Goal: Information Seeking & Learning: Compare options

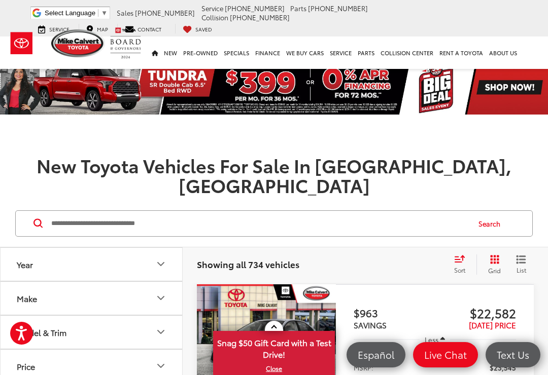
click at [165, 284] on button "Make" at bounding box center [92, 298] width 183 height 33
click at [162, 274] on icon "Make" at bounding box center [161, 280] width 12 height 12
click at [167, 270] on button "Price" at bounding box center [92, 286] width 183 height 33
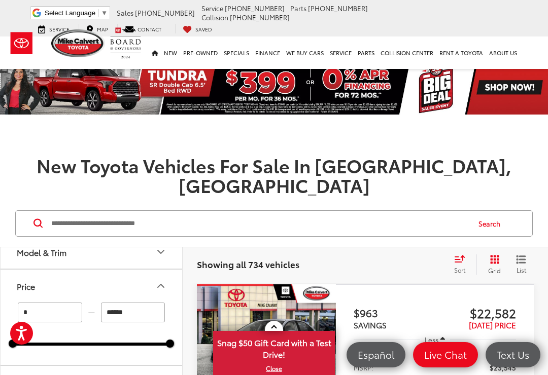
click at [165, 246] on icon "Model & Trim" at bounding box center [161, 252] width 12 height 12
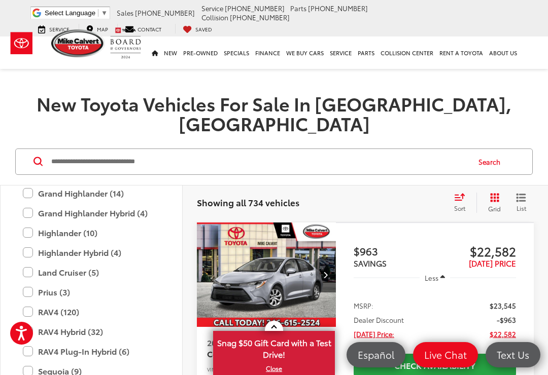
scroll to position [382, 0]
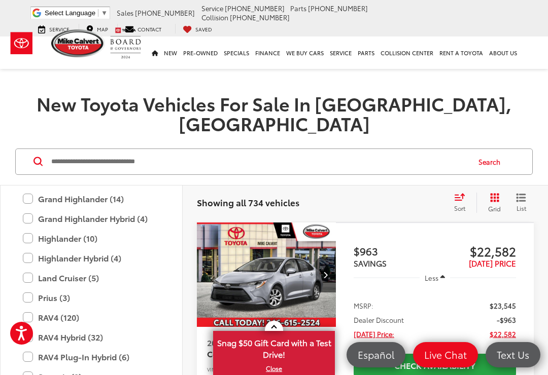
click at [154, 210] on label "Grand Highlander Hybrid (4)" at bounding box center [91, 219] width 137 height 18
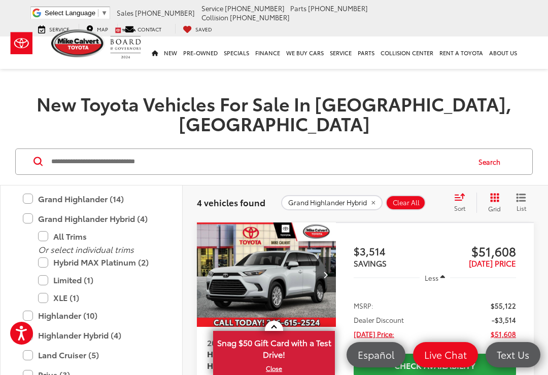
click at [51, 271] on label "Limited (1)" at bounding box center [99, 280] width 122 height 18
click at [51, 253] on label "Hybrid MAX Platinum (2)" at bounding box center [99, 262] width 122 height 18
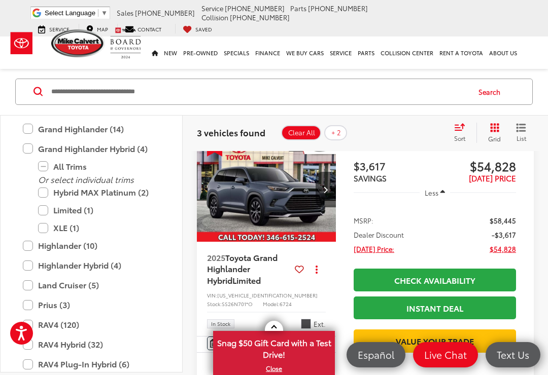
scroll to position [112, 0]
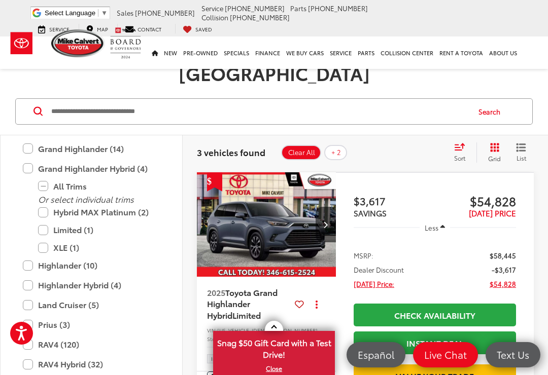
click at [303, 208] on img "2025 Toyota Grand Highlander Hybrid Limited 0" at bounding box center [266, 224] width 140 height 105
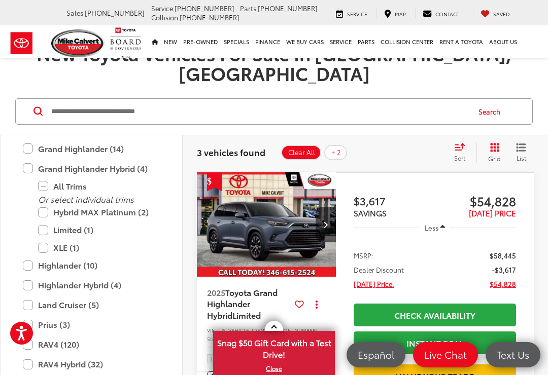
click at [462, 154] on span "Sort" at bounding box center [459, 158] width 11 height 9
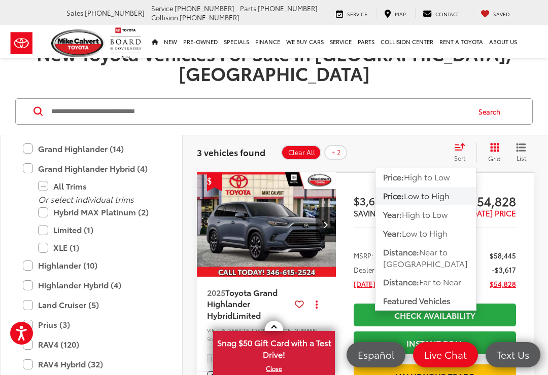
click at [455, 187] on button "Price: Low to High" at bounding box center [425, 196] width 100 height 18
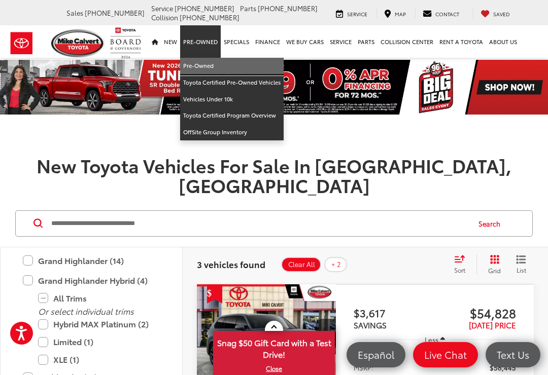
click at [207, 65] on link "Pre-Owned" at bounding box center [231, 66] width 103 height 17
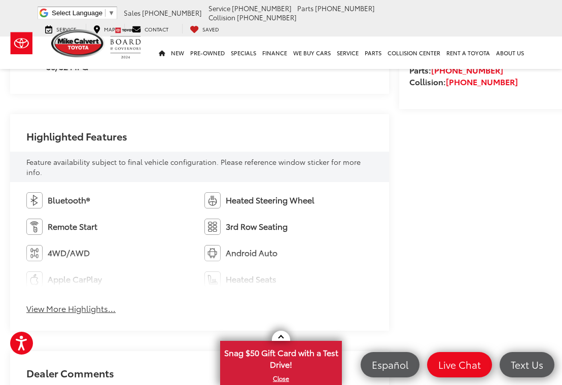
scroll to position [489, 0]
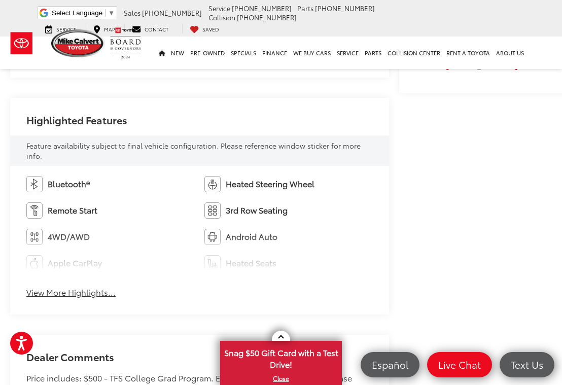
click at [114, 296] on button "View More Highlights..." at bounding box center [70, 292] width 89 height 12
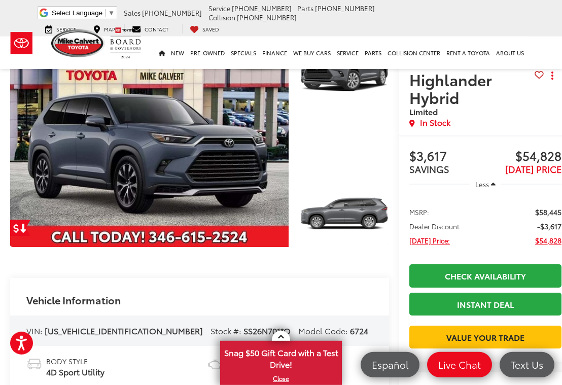
scroll to position [55, 0]
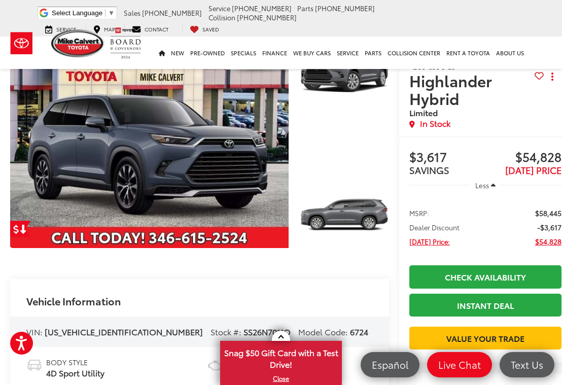
click at [213, 176] on link "Expand Photo 0" at bounding box center [149, 142] width 278 height 212
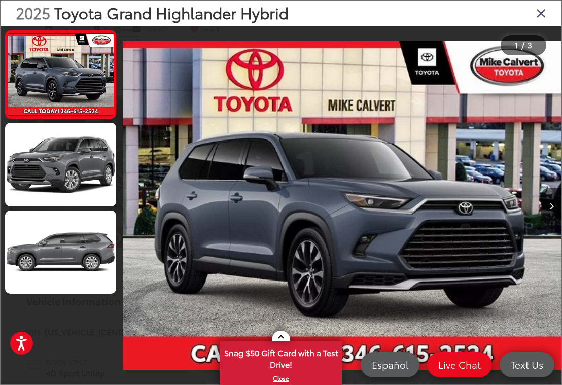
click at [92, 258] on link at bounding box center [60, 251] width 111 height 83
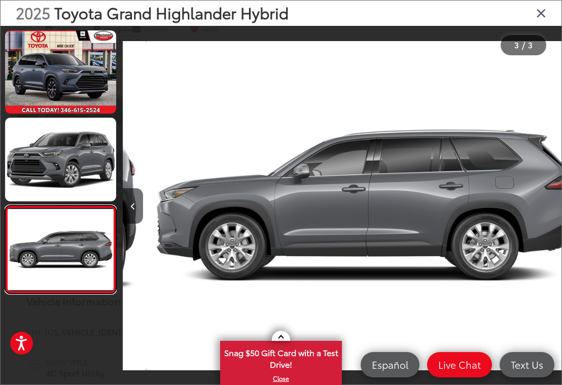
scroll to position [0, 877]
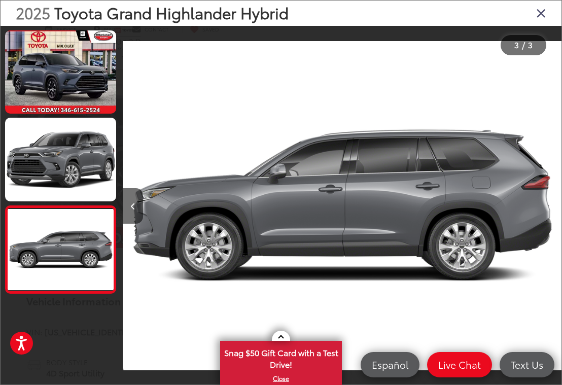
click at [76, 157] on link at bounding box center [60, 159] width 111 height 83
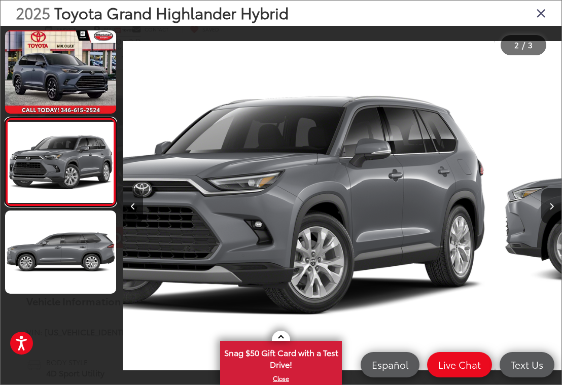
scroll to position [0, 439]
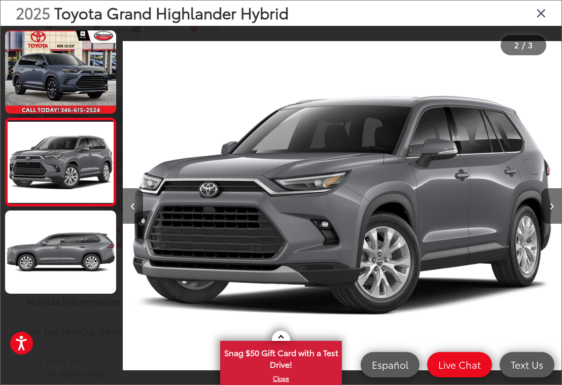
click at [95, 259] on link at bounding box center [60, 251] width 111 height 83
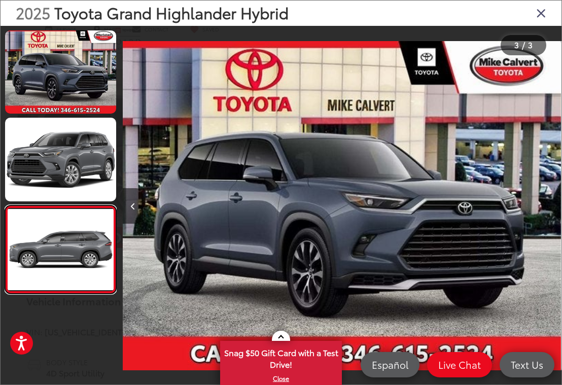
scroll to position [0, 0]
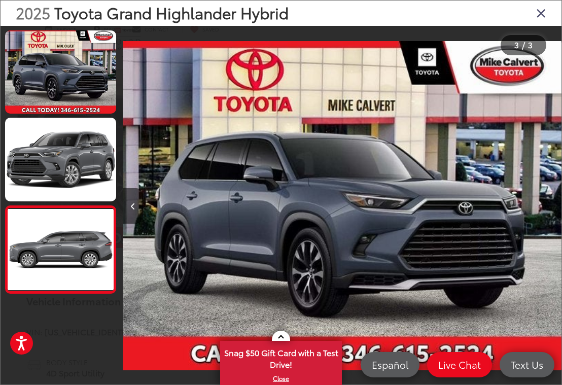
click at [347, 238] on img "2025 Toyota Grand Highlander Hybrid Limited 0" at bounding box center [342, 205] width 439 height 346
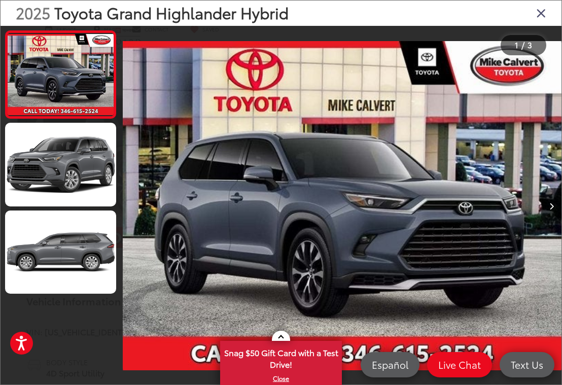
click at [81, 170] on link at bounding box center [60, 164] width 111 height 83
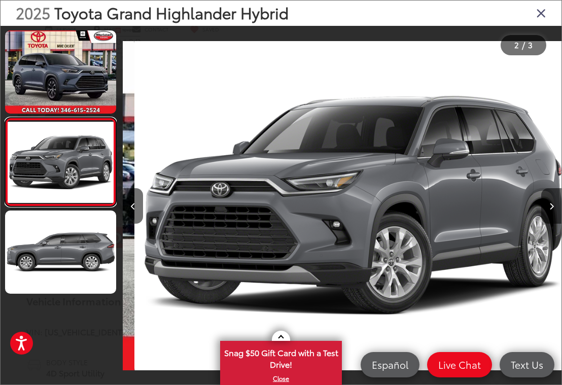
scroll to position [0, 439]
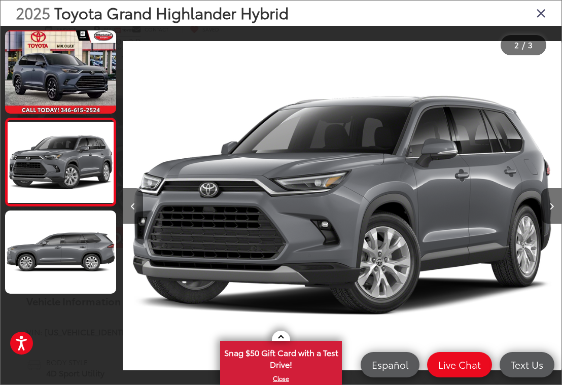
click at [545, 15] on icon "Close gallery" at bounding box center [541, 12] width 10 height 13
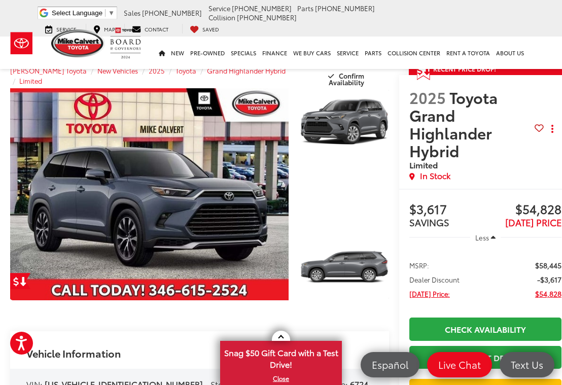
scroll to position [0, 0]
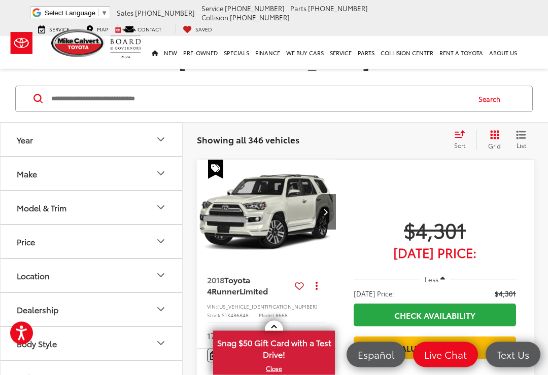
scroll to position [127, 0]
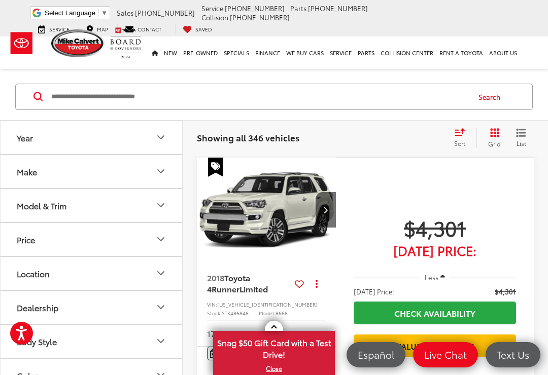
click at [172, 124] on button "Year" at bounding box center [92, 137] width 183 height 33
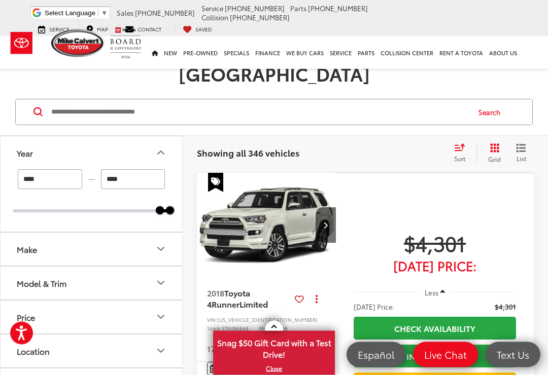
scroll to position [111, 0]
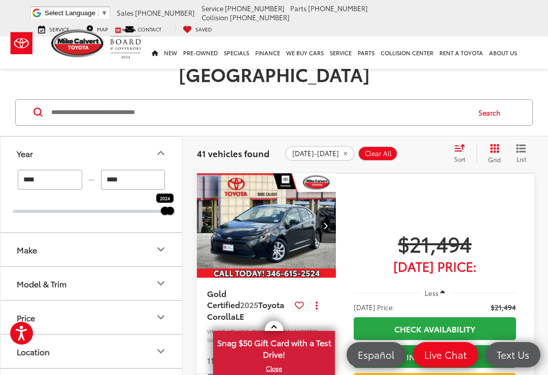
type input "****"
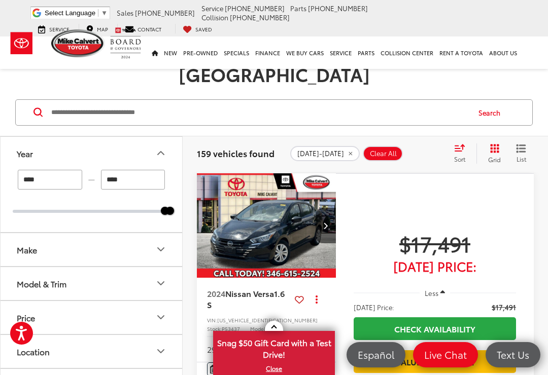
click at [166, 243] on icon "Make" at bounding box center [161, 249] width 12 height 12
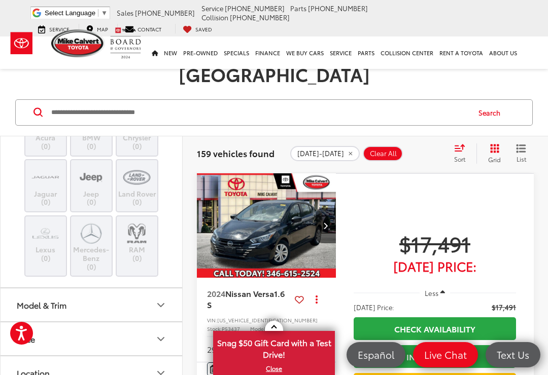
scroll to position [306, 0]
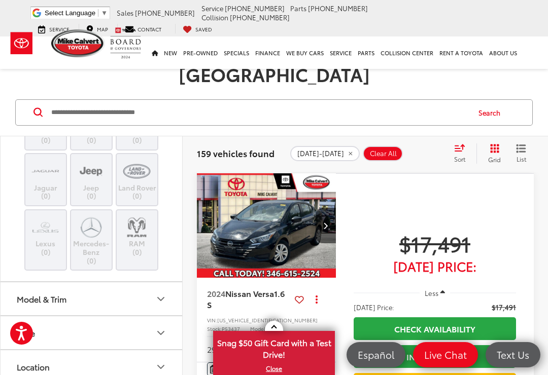
click at [91, 95] on img at bounding box center [91, 95] width 0 height 0
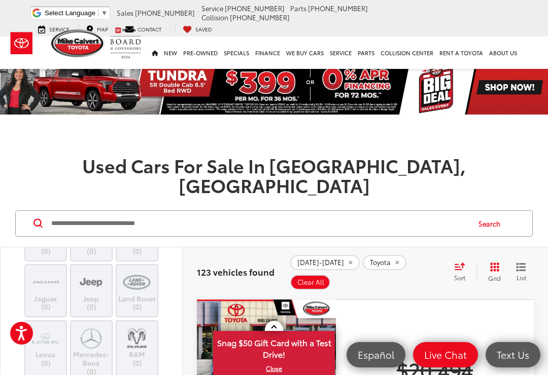
click at [137, 238] on img at bounding box center [137, 238] width 0 height 0
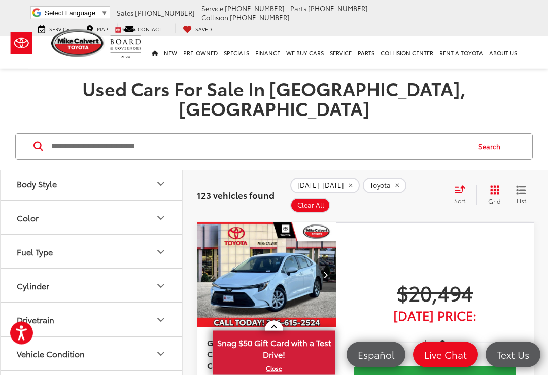
scroll to position [87, 0]
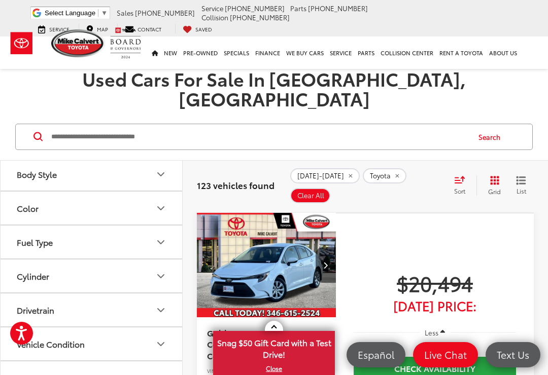
click at [168, 55] on button "Model & Trim" at bounding box center [92, 38] width 183 height 33
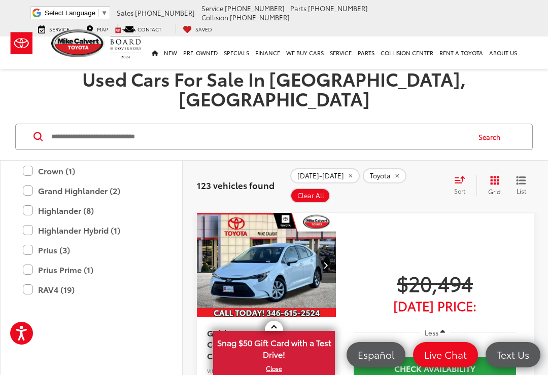
click at [104, 200] on label "Grand Highlander (2)" at bounding box center [91, 191] width 137 height 18
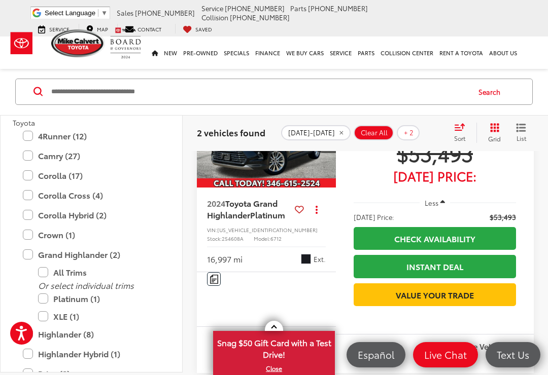
scroll to position [507, 0]
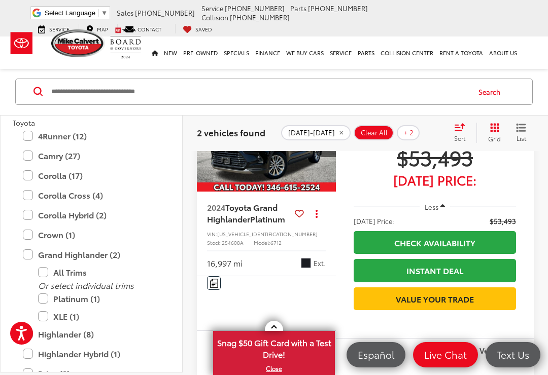
click at [296, 192] on img "2024 Toyota Grand Highlander Platinum 0" at bounding box center [266, 139] width 140 height 105
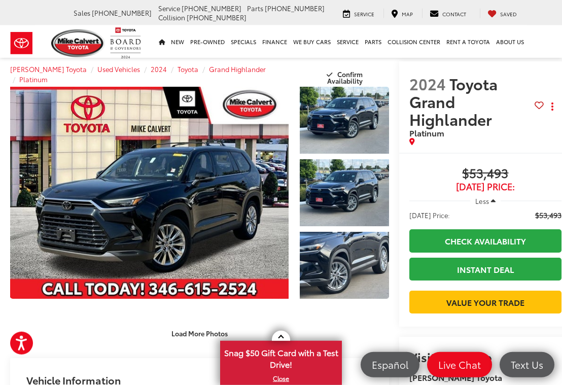
scroll to position [3, 0]
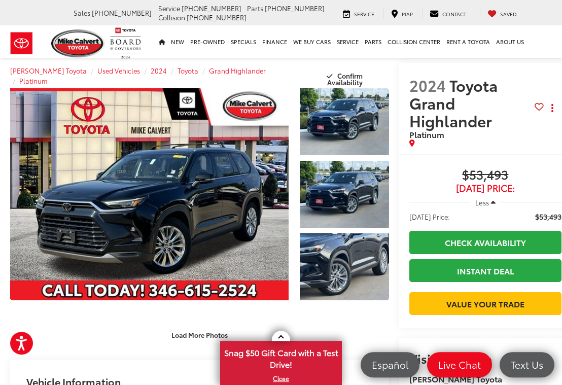
click at [359, 134] on link "Expand Photo 1" at bounding box center [344, 121] width 89 height 67
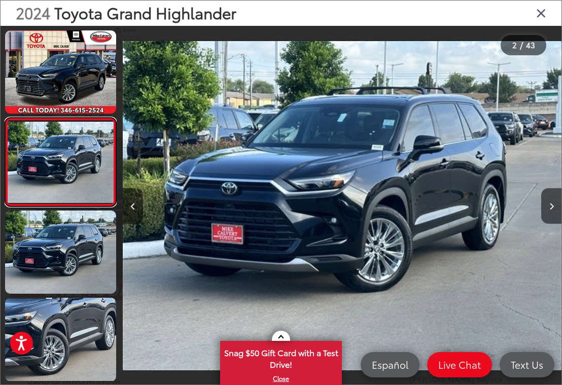
scroll to position [0, 439]
click at [546, 224] on button "Next image" at bounding box center [551, 205] width 20 height 35
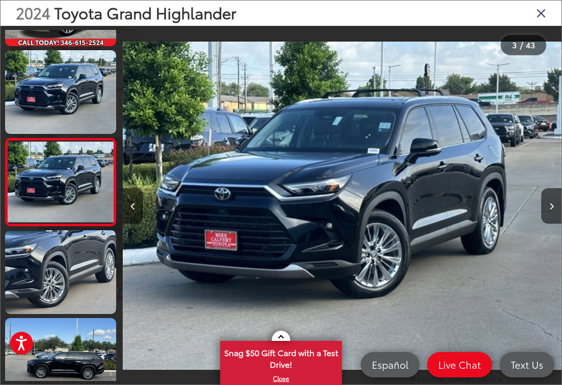
scroll to position [74, 0]
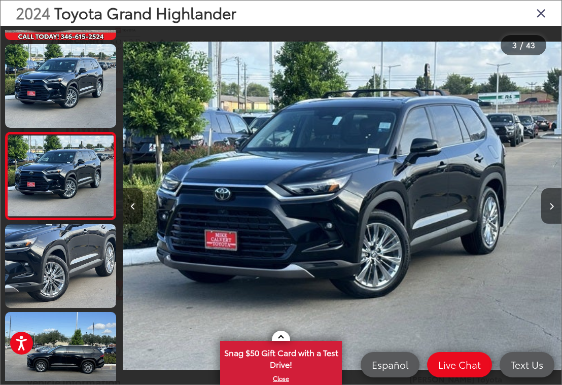
click at [552, 224] on button "Next image" at bounding box center [551, 205] width 20 height 35
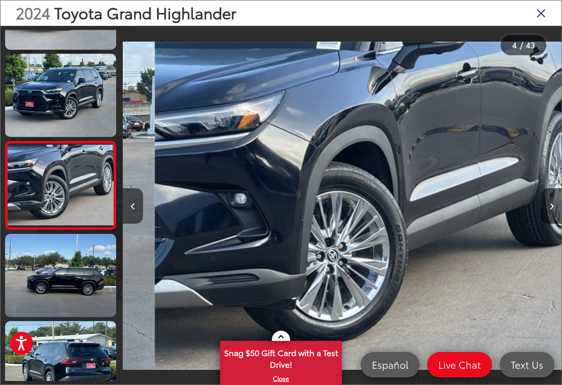
scroll to position [161, 0]
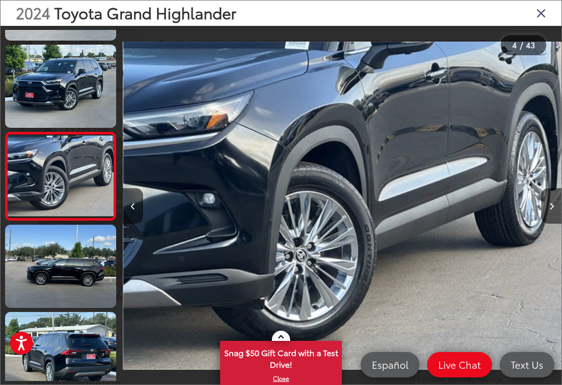
click at [559, 224] on button "Next image" at bounding box center [551, 205] width 20 height 35
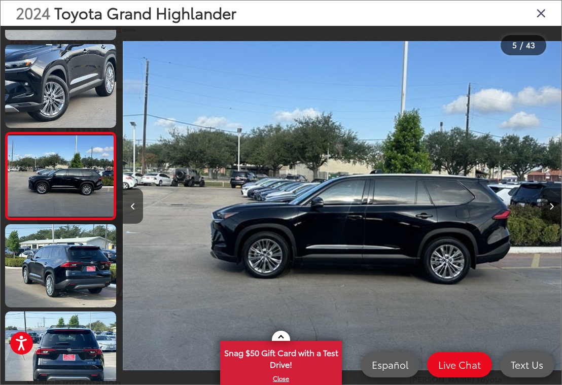
scroll to position [248, 0]
click at [548, 219] on button "Next image" at bounding box center [551, 205] width 20 height 35
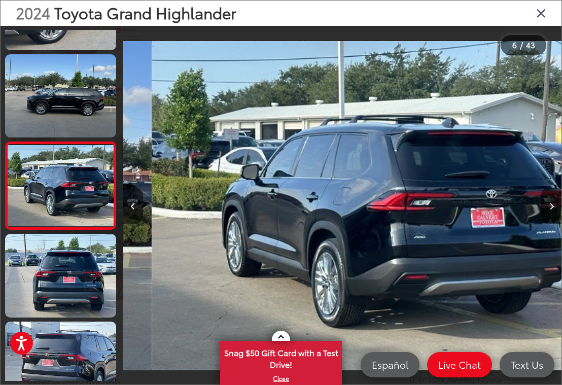
scroll to position [0, 2192]
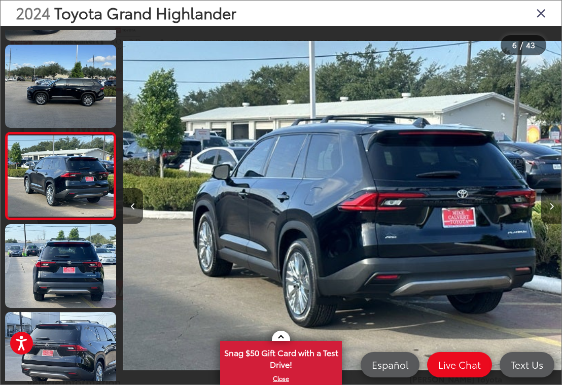
click at [550, 224] on button "Next image" at bounding box center [551, 205] width 20 height 35
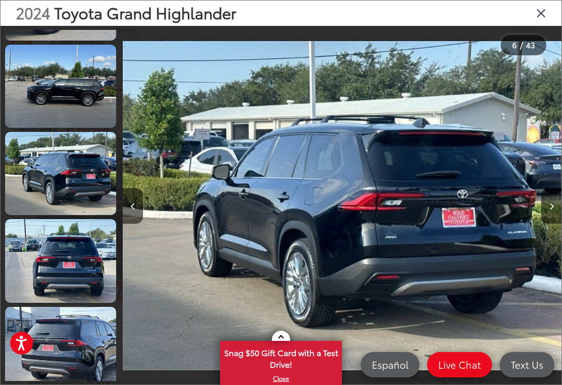
click at [554, 215] on button "Next image" at bounding box center [551, 205] width 20 height 35
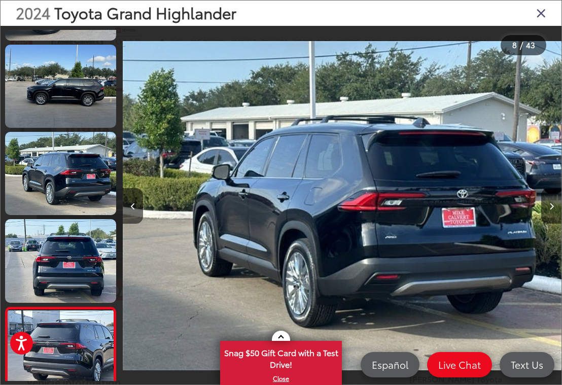
click at [548, 215] on button "Next image" at bounding box center [551, 205] width 20 height 35
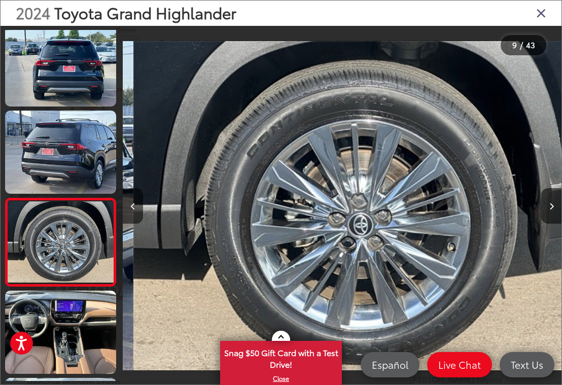
scroll to position [0, 3508]
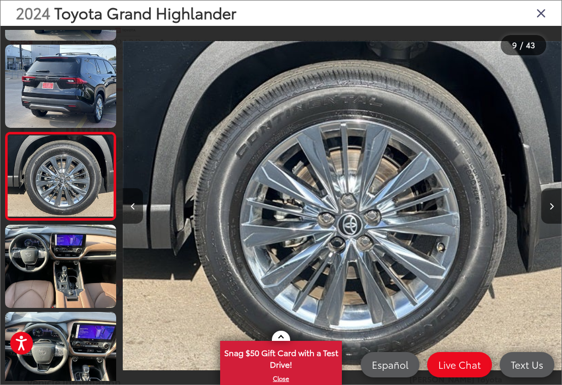
click at [555, 224] on button "Next image" at bounding box center [551, 205] width 20 height 35
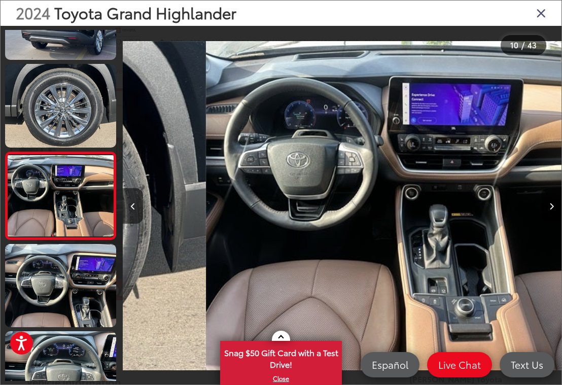
scroll to position [685, 0]
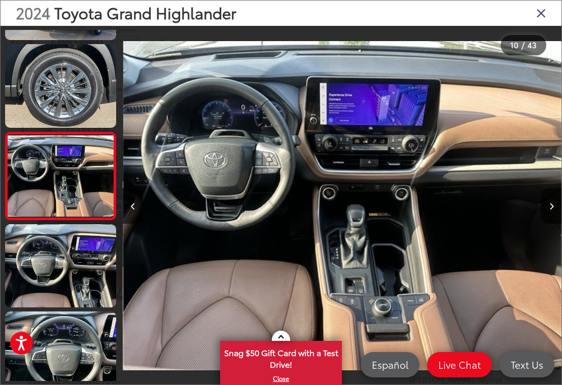
click at [554, 223] on button "Next image" at bounding box center [551, 205] width 20 height 35
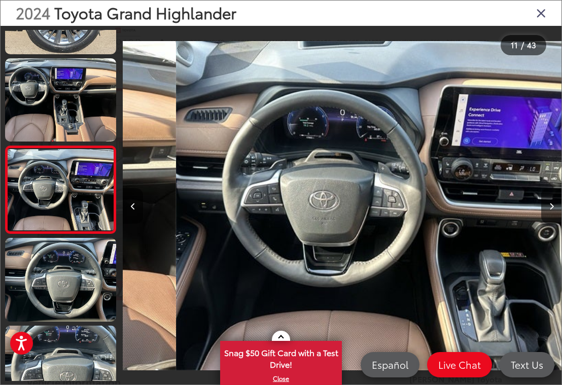
scroll to position [0, 0]
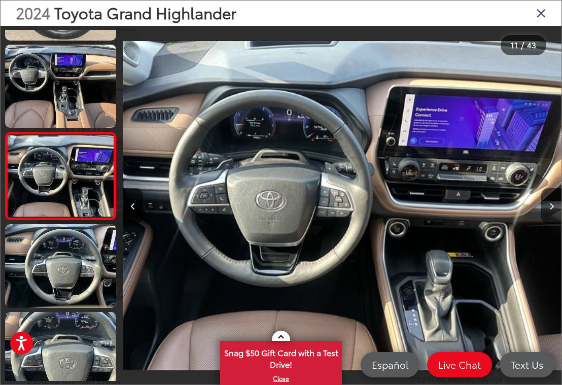
click at [556, 224] on button "Next image" at bounding box center [551, 205] width 20 height 35
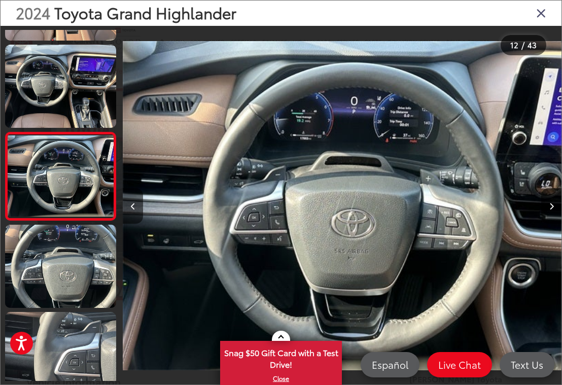
click at [559, 220] on button "Next image" at bounding box center [551, 205] width 20 height 35
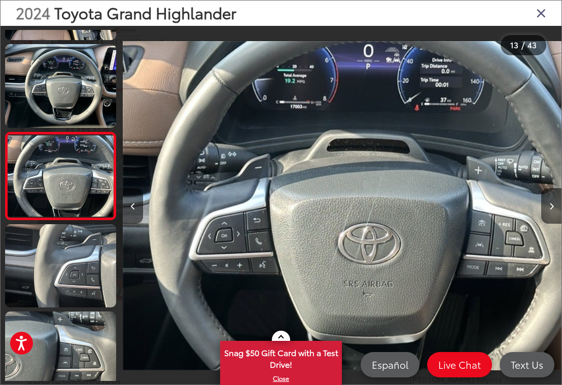
click at [559, 222] on button "Next image" at bounding box center [551, 205] width 20 height 35
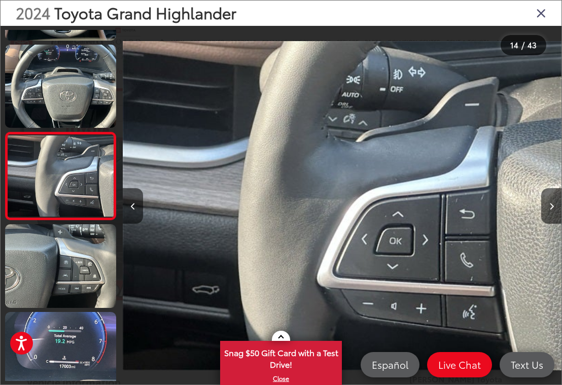
click at [558, 221] on button "Next image" at bounding box center [551, 205] width 20 height 35
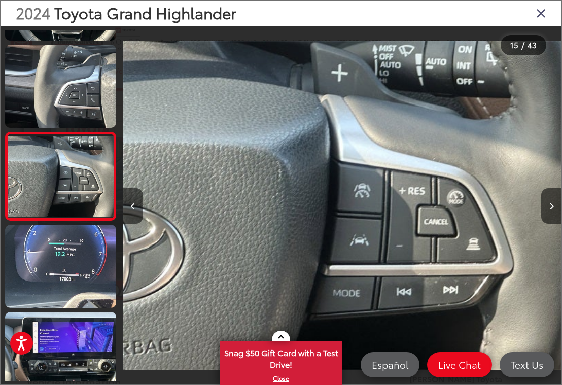
click at [561, 209] on button "Next image" at bounding box center [551, 205] width 20 height 35
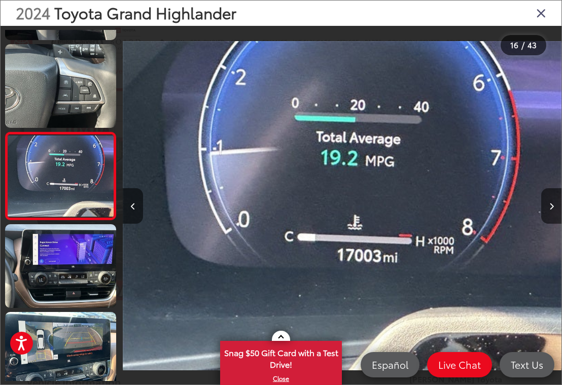
click at [558, 219] on button "Next image" at bounding box center [551, 205] width 20 height 35
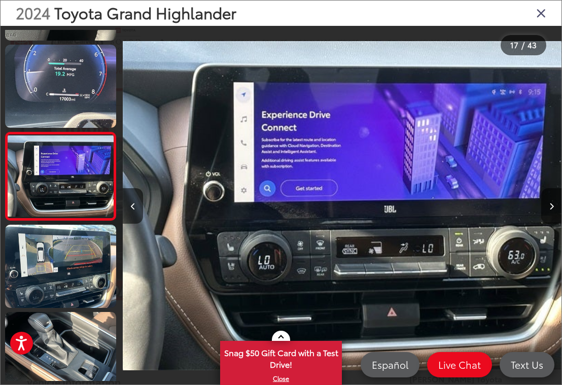
click at [139, 224] on button "Previous image" at bounding box center [133, 205] width 20 height 35
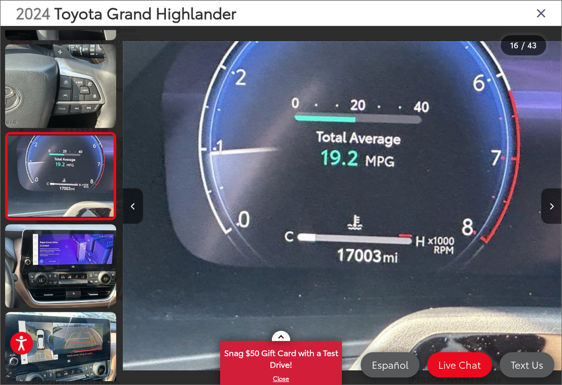
click at [555, 213] on button "Next image" at bounding box center [551, 205] width 20 height 35
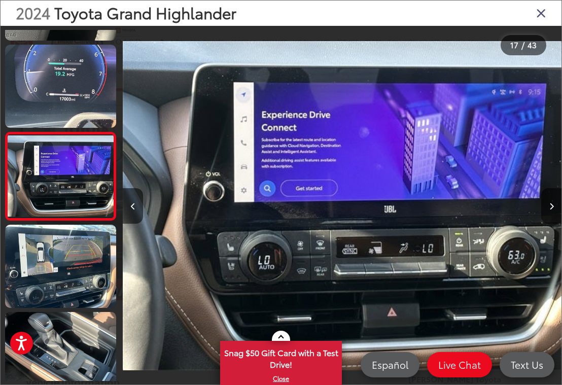
click at [559, 222] on button "Next image" at bounding box center [551, 205] width 20 height 35
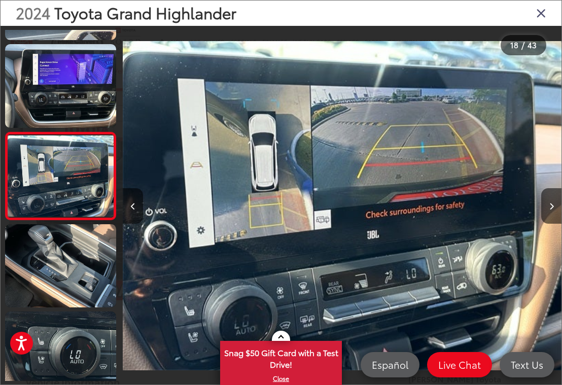
click at [555, 219] on button "Next image" at bounding box center [551, 205] width 20 height 35
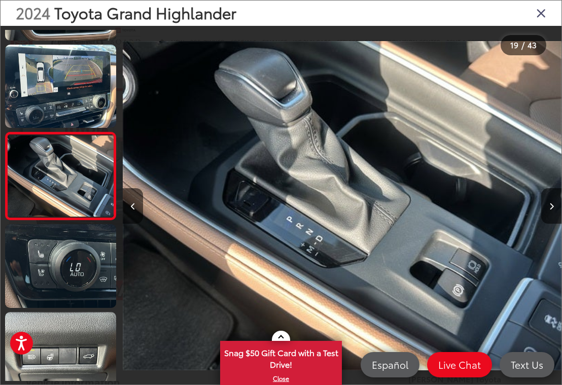
click at [555, 222] on button "Next image" at bounding box center [551, 205] width 20 height 35
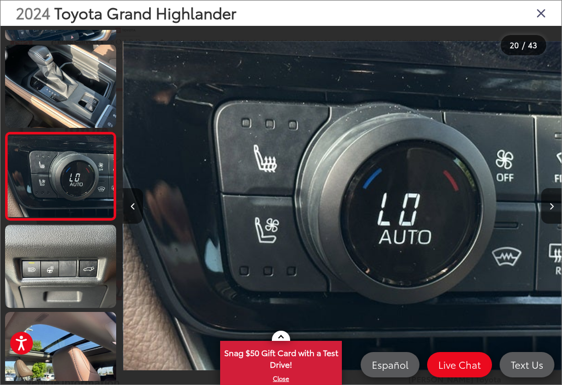
click at [558, 221] on button "Next image" at bounding box center [551, 205] width 20 height 35
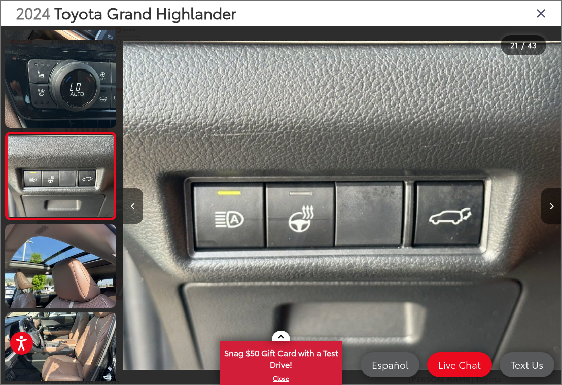
click at [557, 220] on button "Next image" at bounding box center [551, 205] width 20 height 35
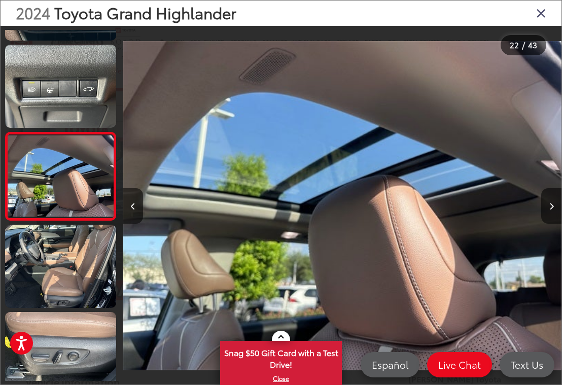
click at [560, 217] on button "Next image" at bounding box center [551, 205] width 20 height 35
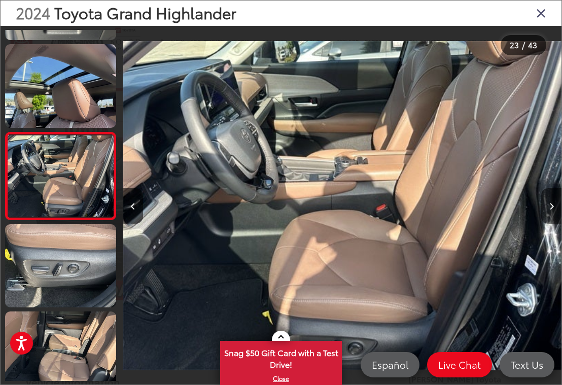
click at [560, 215] on button "Next image" at bounding box center [551, 205] width 20 height 35
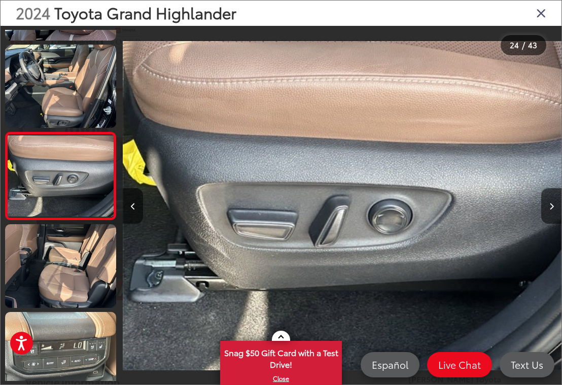
click at [560, 215] on button "Next image" at bounding box center [551, 205] width 20 height 35
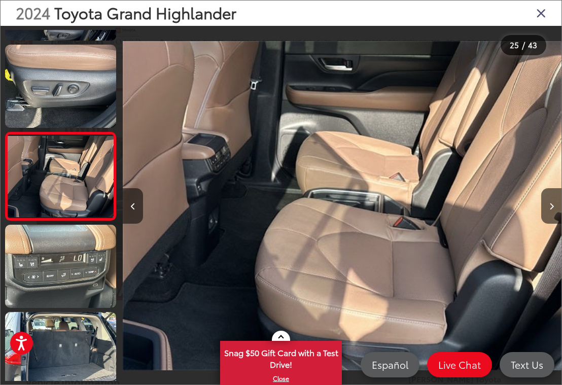
click at [558, 216] on button "Next image" at bounding box center [551, 205] width 20 height 35
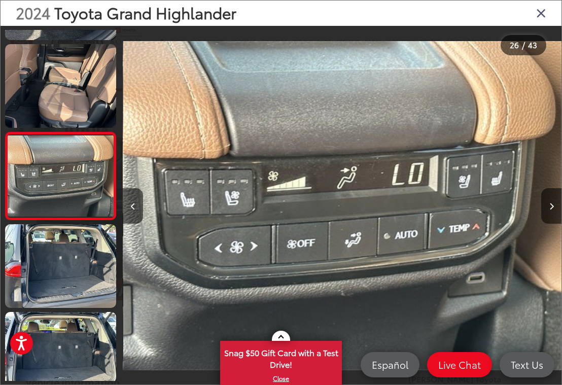
click at [544, 19] on icon "Close gallery" at bounding box center [541, 12] width 10 height 13
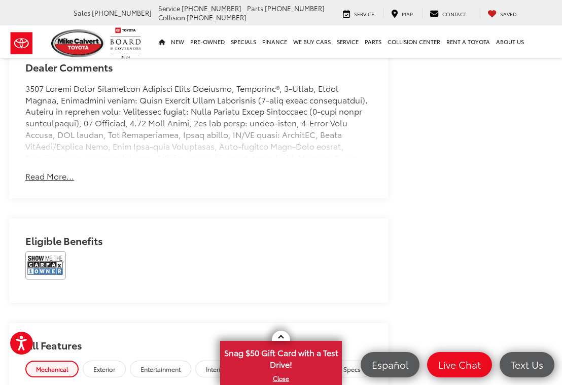
click at [54, 179] on button "Read More..." at bounding box center [49, 176] width 49 height 12
